Goal: Transaction & Acquisition: Download file/media

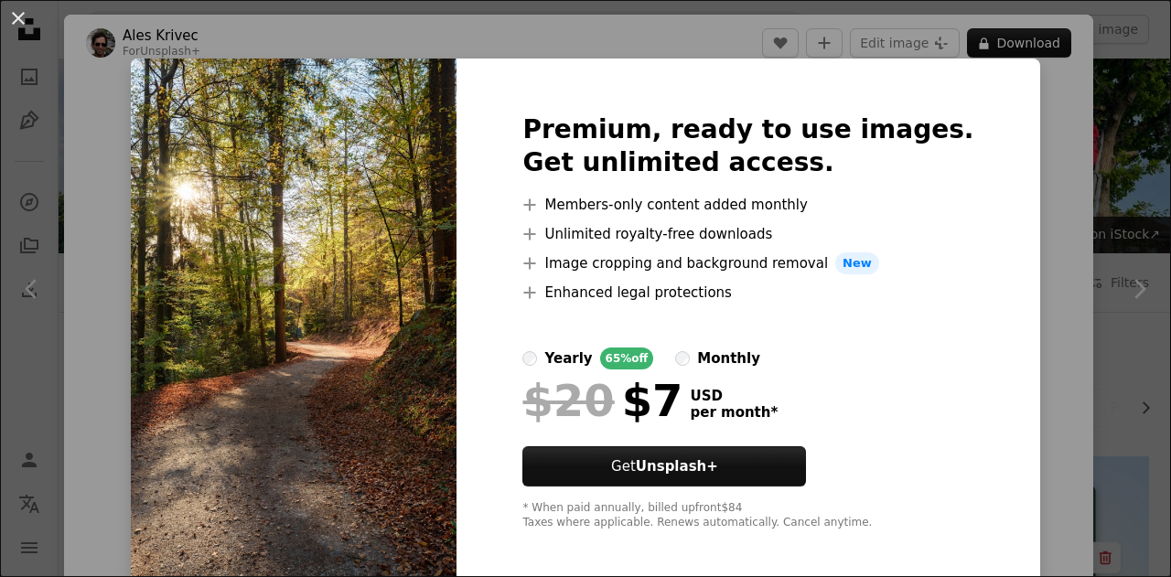
scroll to position [505, 0]
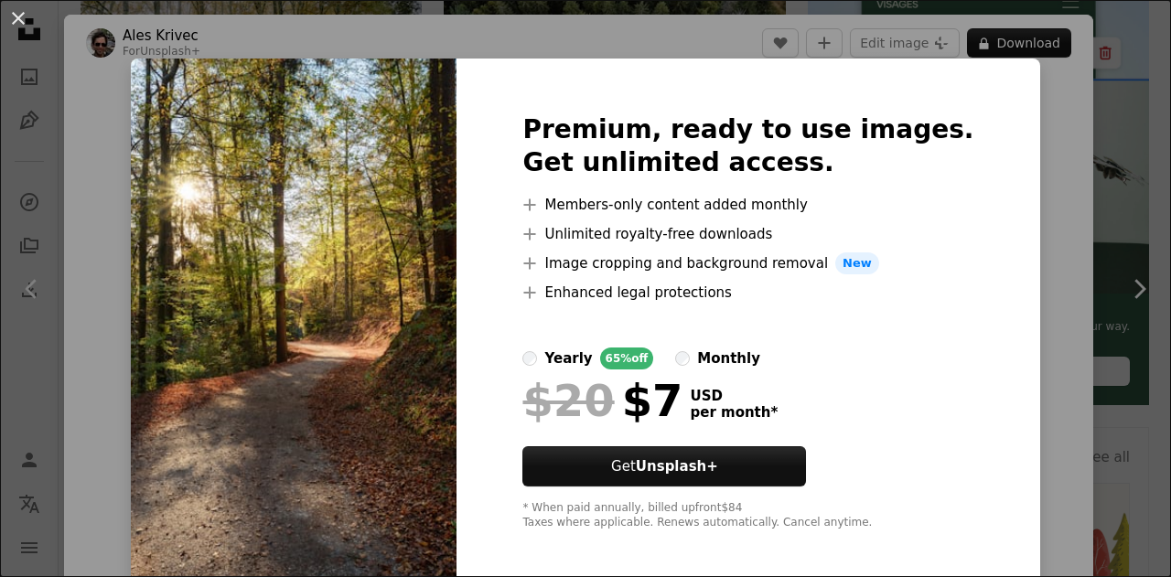
drag, startPoint x: 1158, startPoint y: 446, endPoint x: 1165, endPoint y: 548, distance: 101.8
click at [1058, 288] on div "An X shape Premium, ready to use images. Get unlimited access. A plus sign Memb…" at bounding box center [585, 288] width 1171 height 577
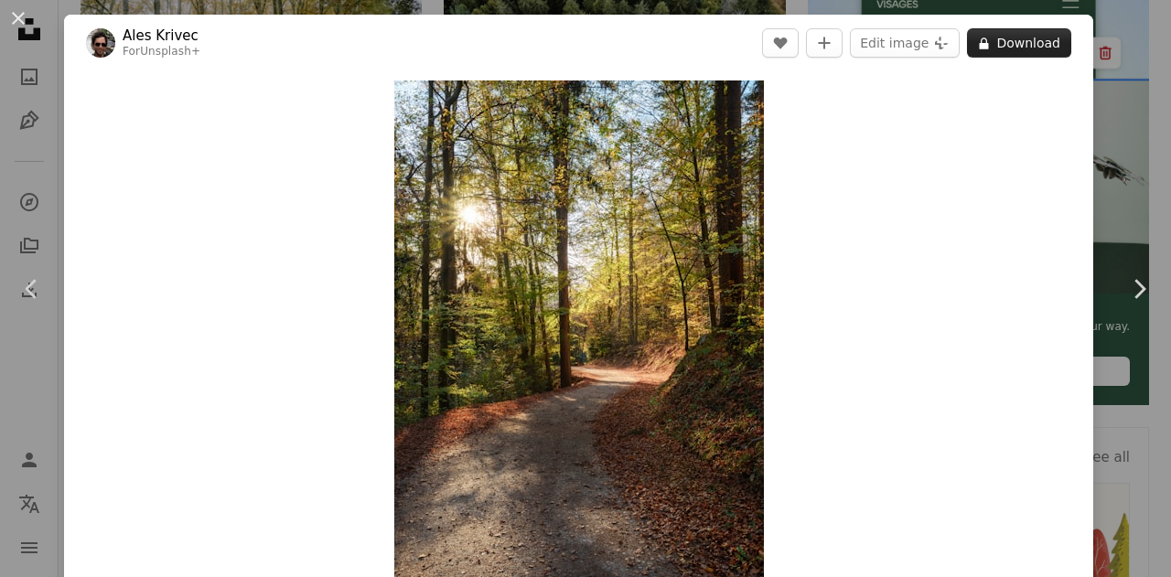
click at [979, 37] on icon "A lock" at bounding box center [984, 44] width 14 height 14
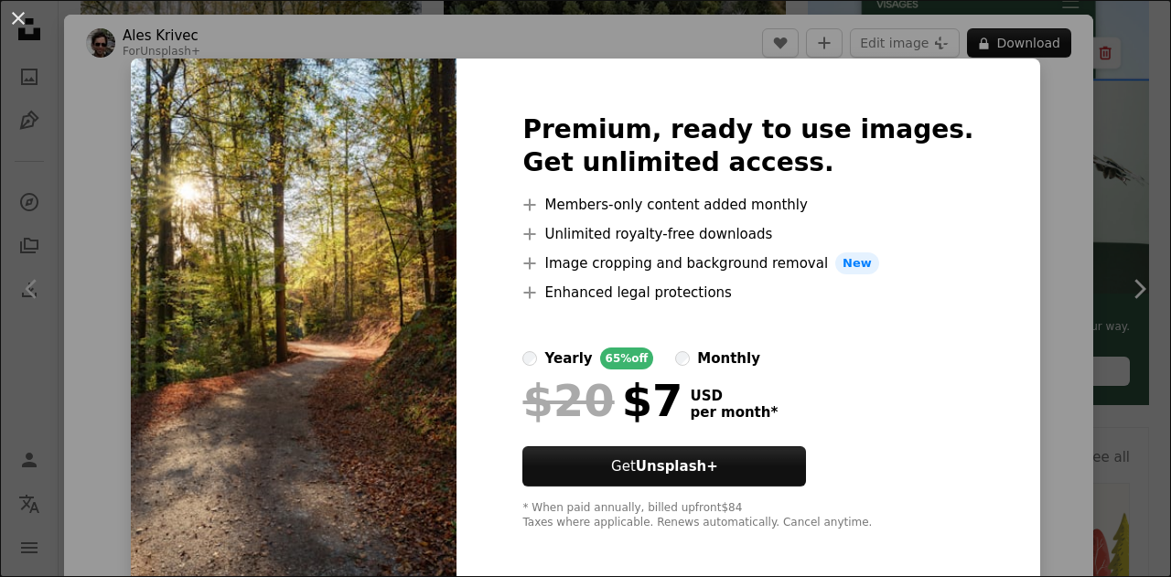
click at [1016, 167] on div "An X shape Premium, ready to use images. Get unlimited access. A plus sign Memb…" at bounding box center [585, 288] width 1171 height 577
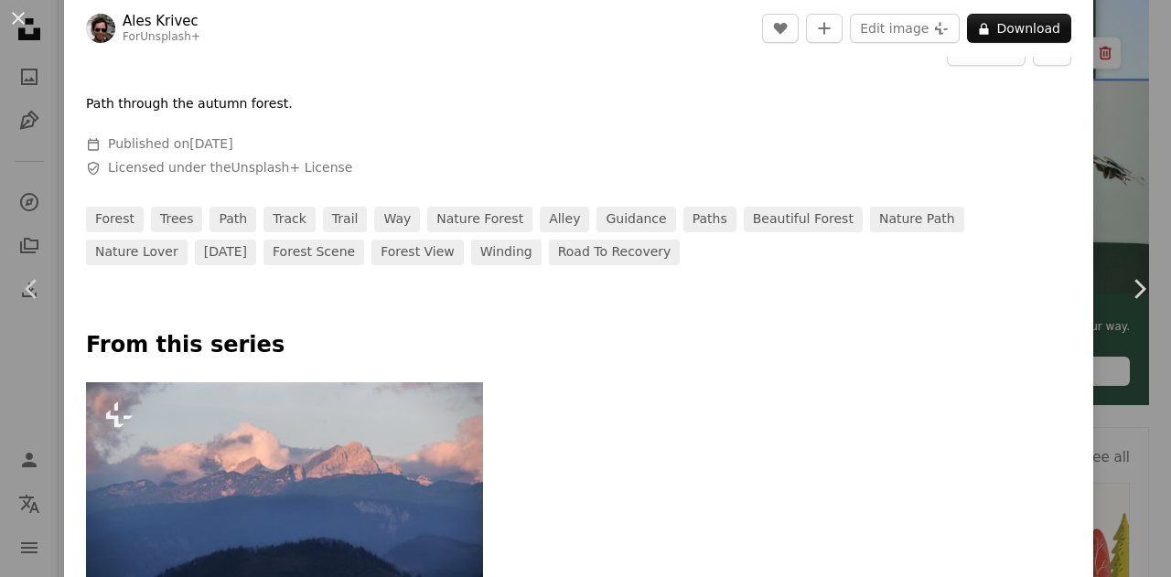
scroll to position [592, 0]
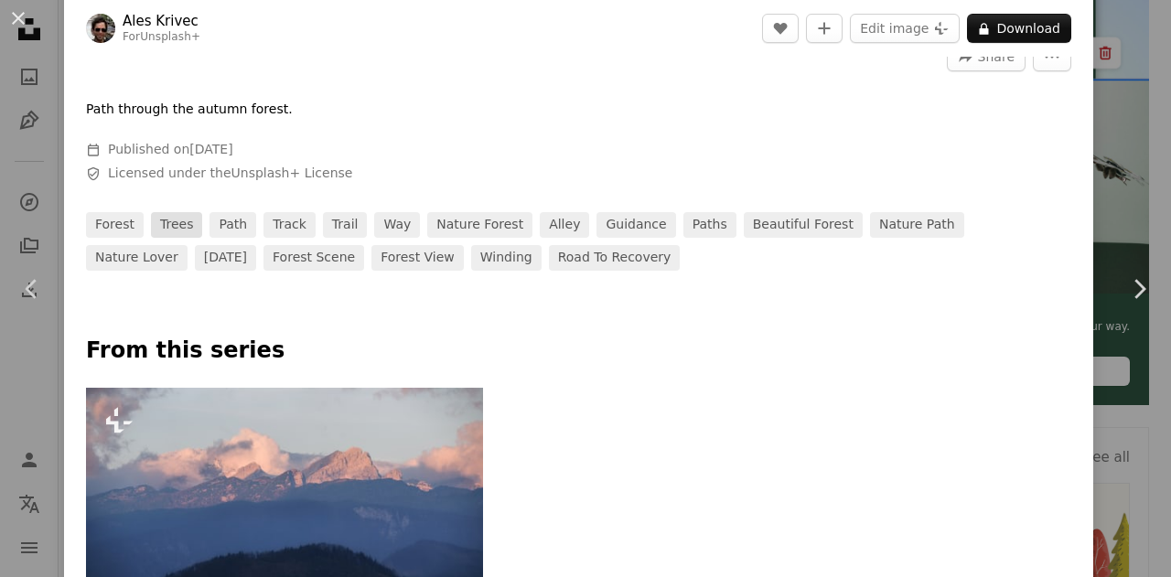
click at [156, 220] on link "trees" at bounding box center [176, 225] width 51 height 26
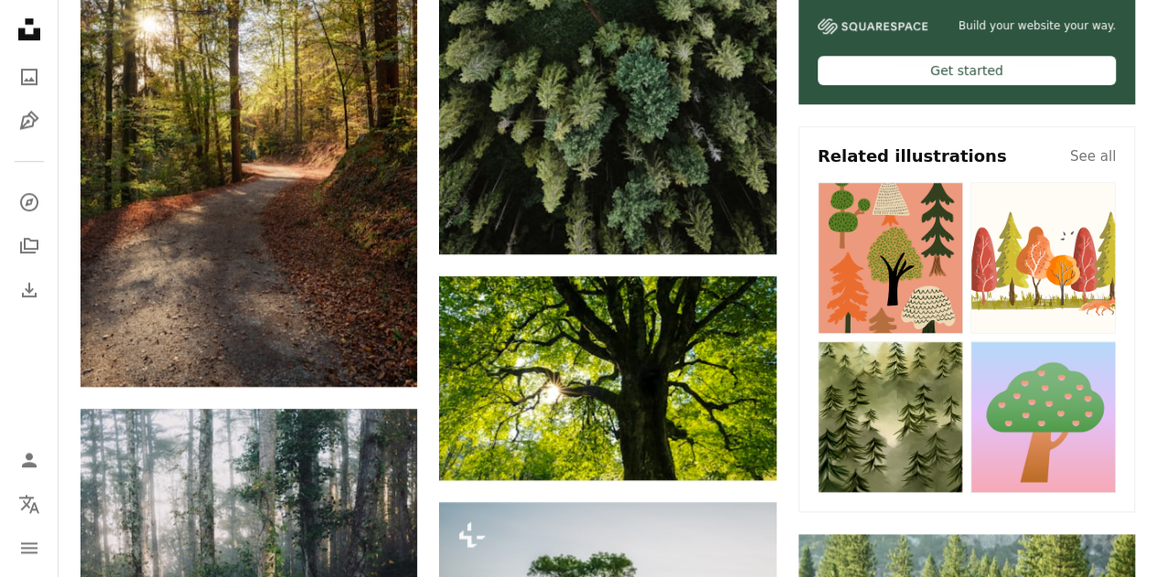
scroll to position [787, 0]
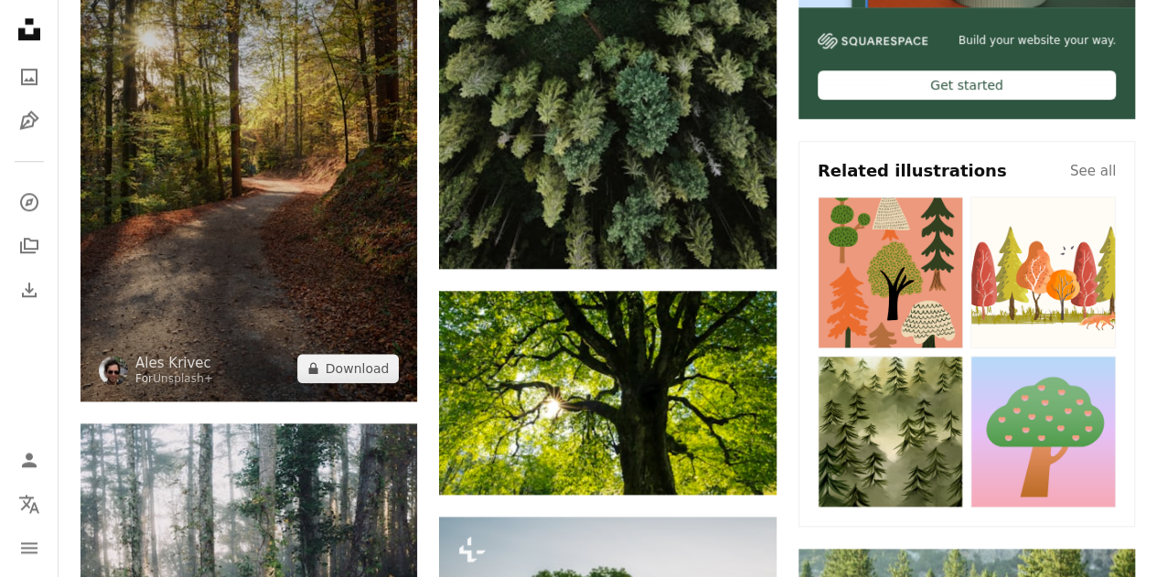
click at [375, 211] on img at bounding box center [249, 159] width 337 height 484
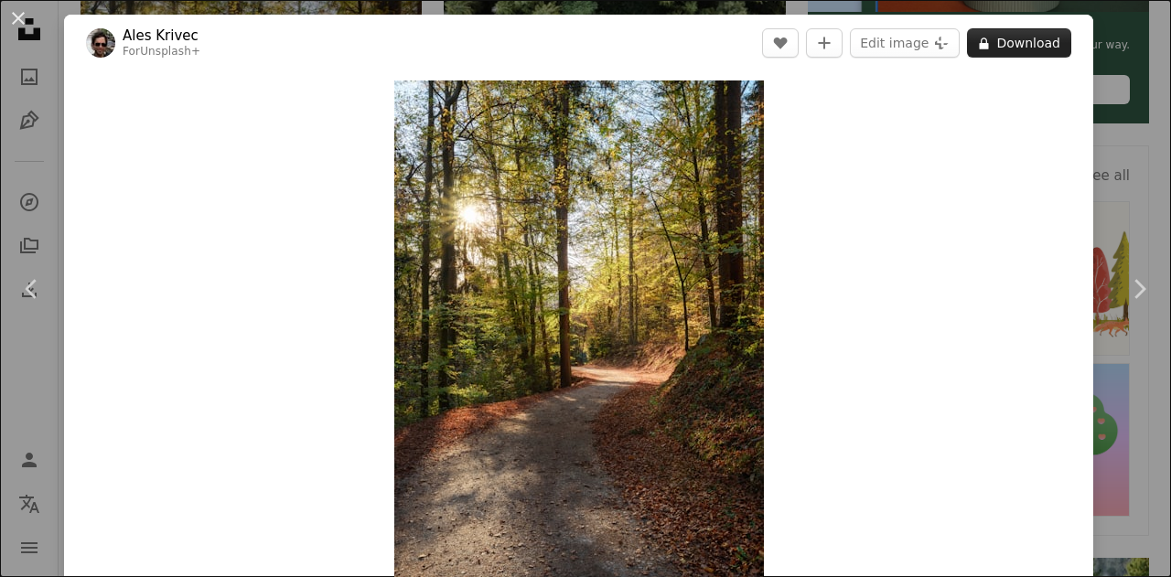
click at [990, 48] on button "A lock Download" at bounding box center [1019, 42] width 104 height 29
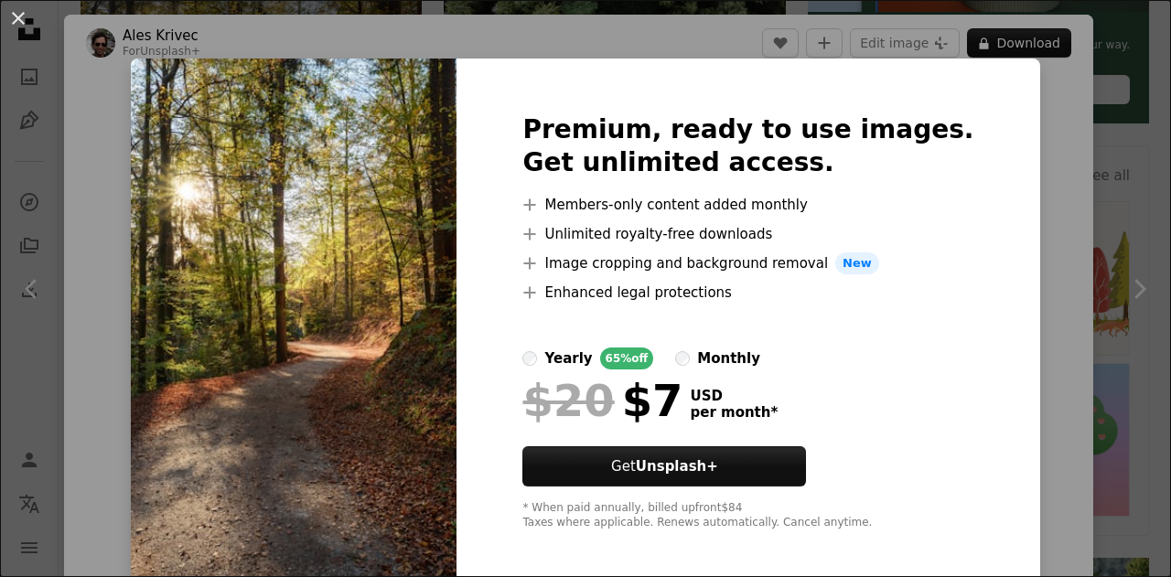
click at [1025, 180] on div "An X shape Premium, ready to use images. Get unlimited access. A plus sign Memb…" at bounding box center [585, 288] width 1171 height 577
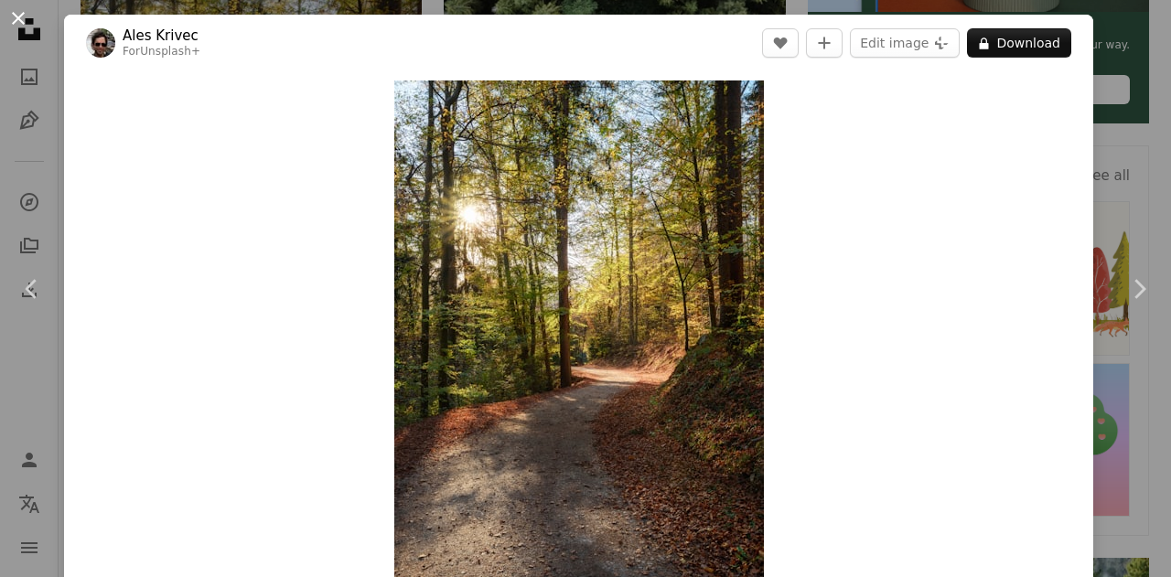
click at [22, 22] on button "An X shape" at bounding box center [18, 18] width 22 height 22
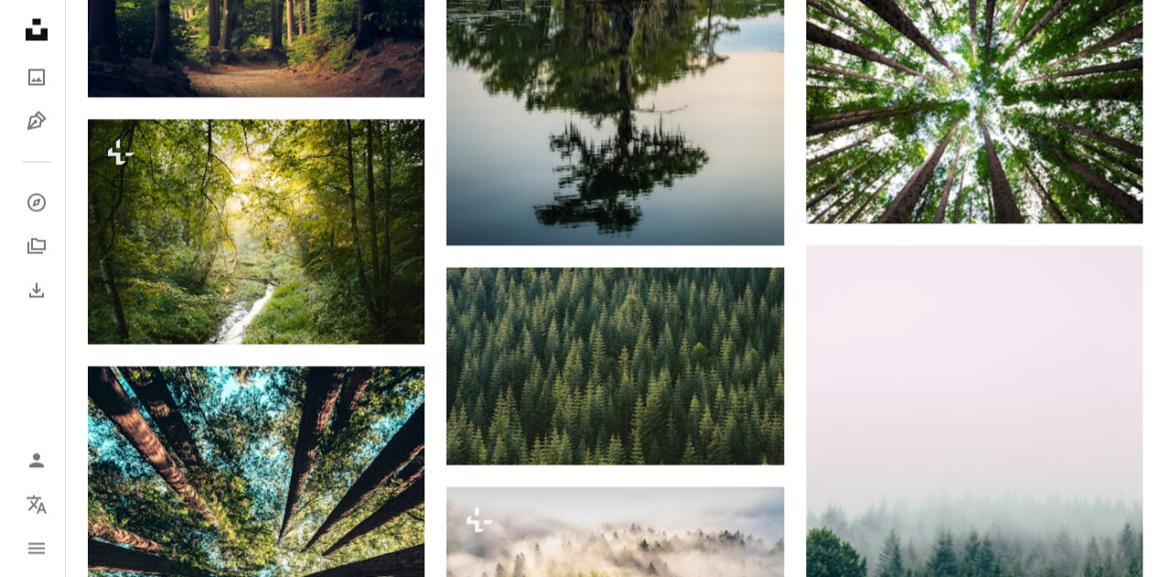
scroll to position [1570, 0]
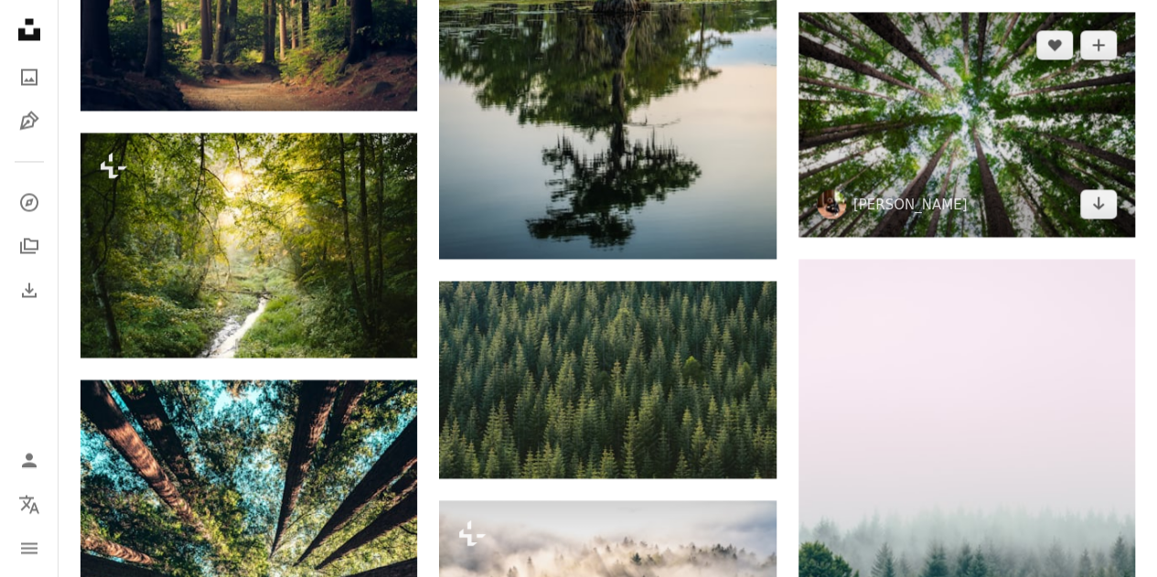
click at [1078, 167] on img at bounding box center [967, 124] width 337 height 225
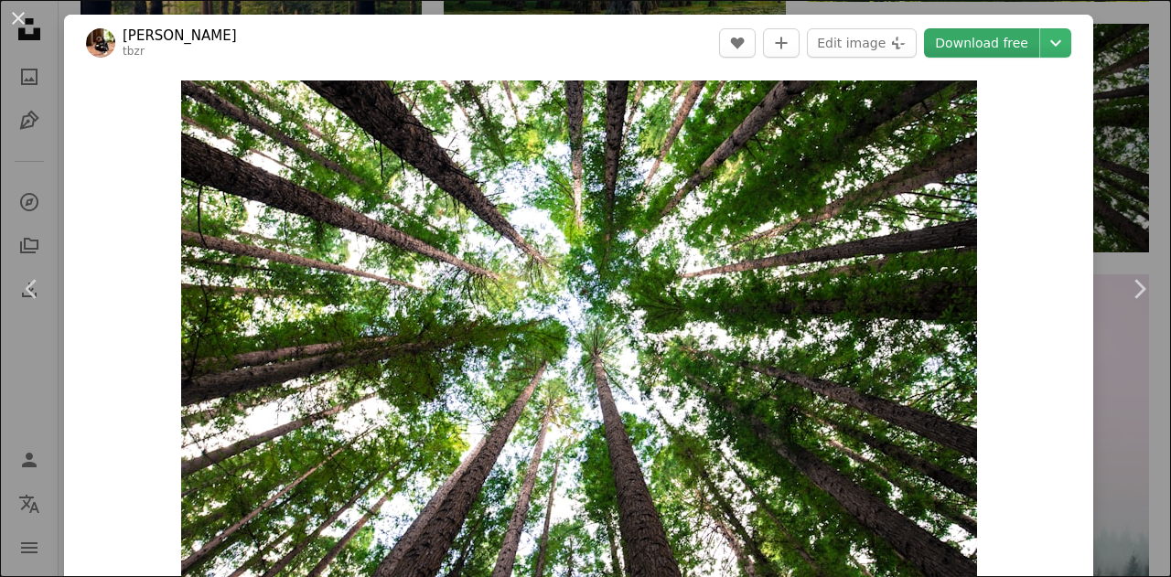
click at [1010, 43] on link "Download free" at bounding box center [981, 42] width 115 height 29
